Goal: Transaction & Acquisition: Subscribe to service/newsletter

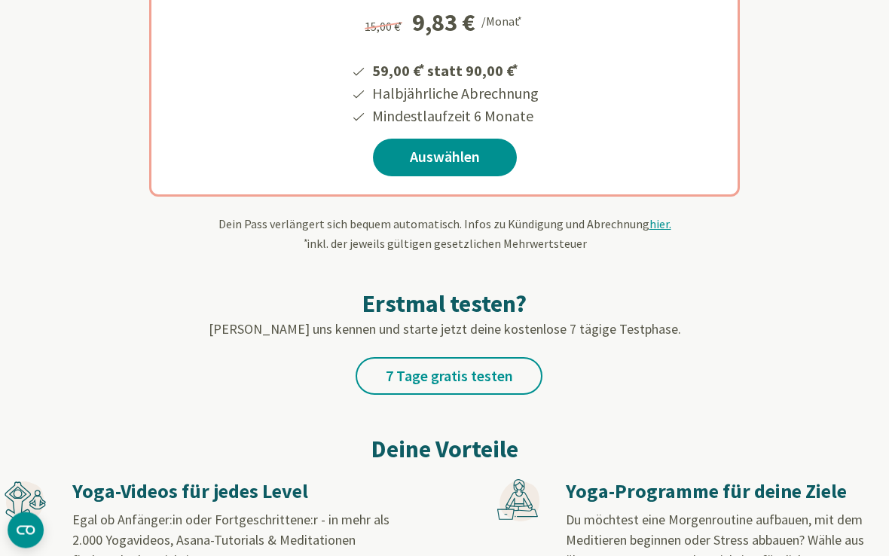
scroll to position [430, 0]
click at [432, 387] on link "7 Tage gratis testen" at bounding box center [449, 376] width 187 height 38
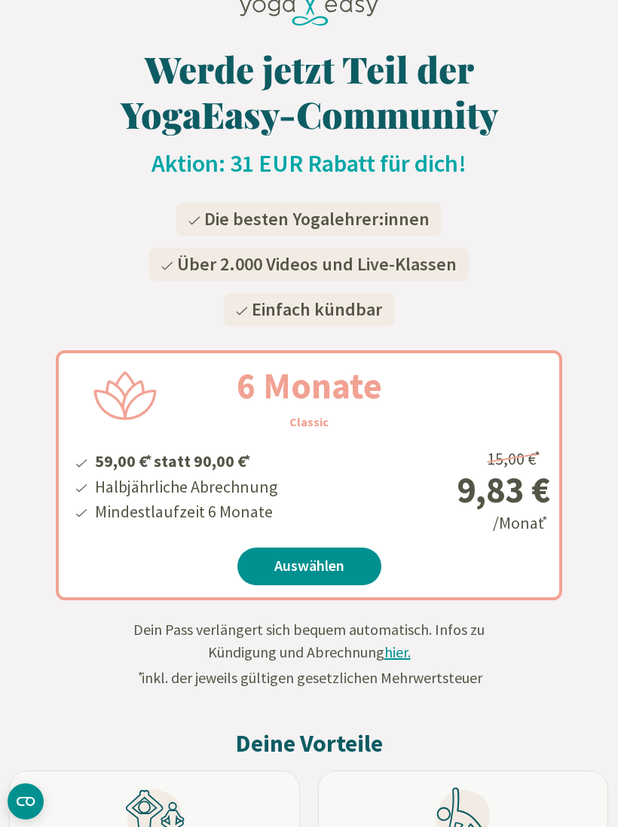
scroll to position [56, 0]
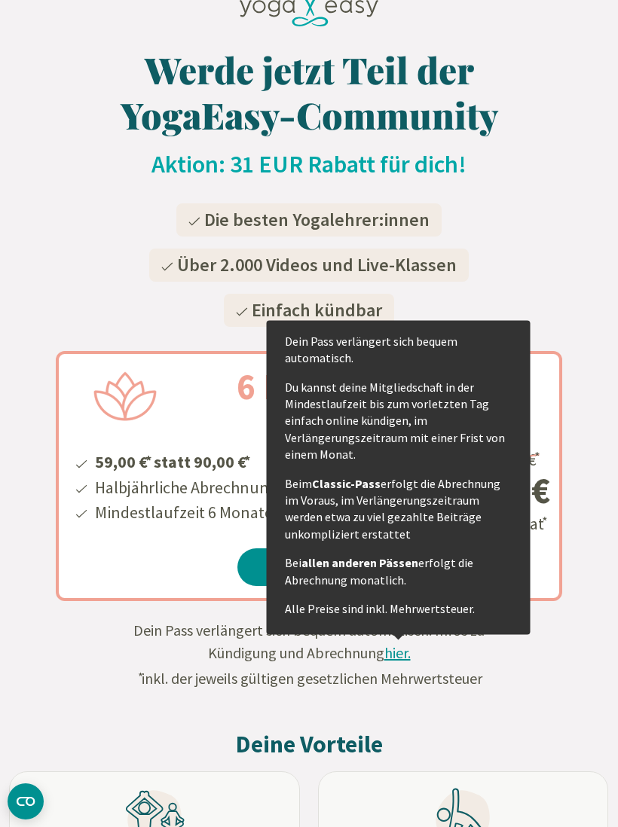
click at [393, 647] on span "hier." at bounding box center [397, 652] width 26 height 19
click at [533, 679] on form "6 Monate Classic 59,00 € * statt 90,00 € * Halbjährliche Abrechnung Mindestlauf…" at bounding box center [309, 511] width 618 height 356
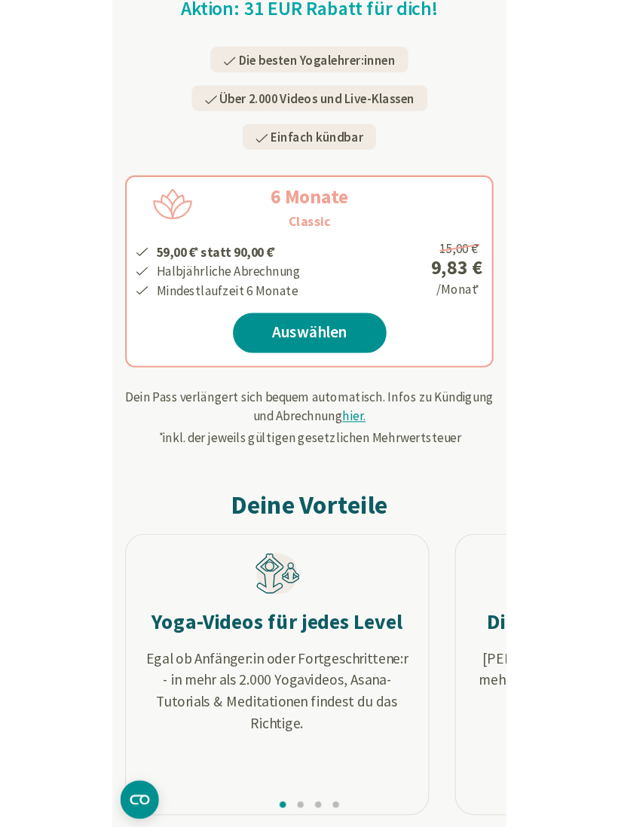
scroll to position [277, 0]
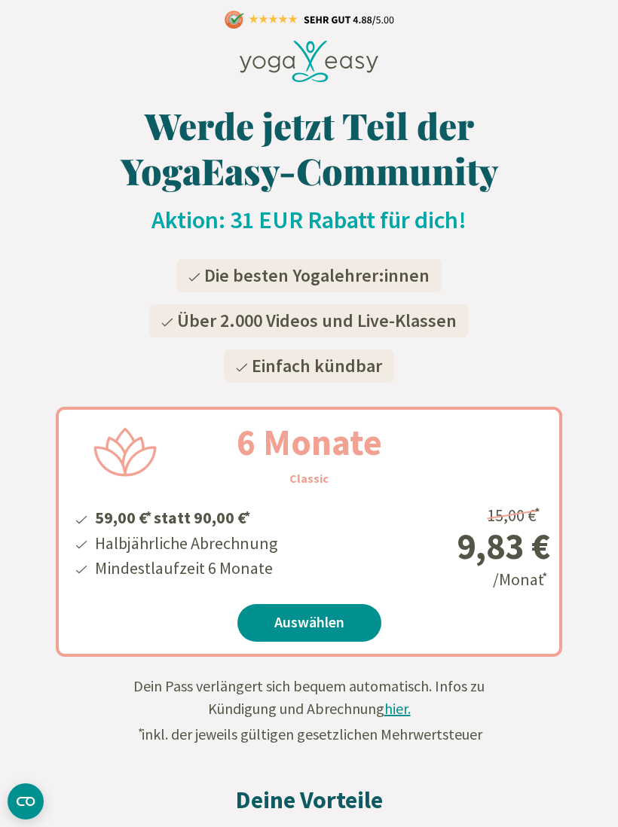
click at [314, 617] on link "Auswählen" at bounding box center [309, 623] width 144 height 38
click at [311, 625] on link "Auswählen" at bounding box center [309, 623] width 144 height 38
